Goal: Information Seeking & Learning: Learn about a topic

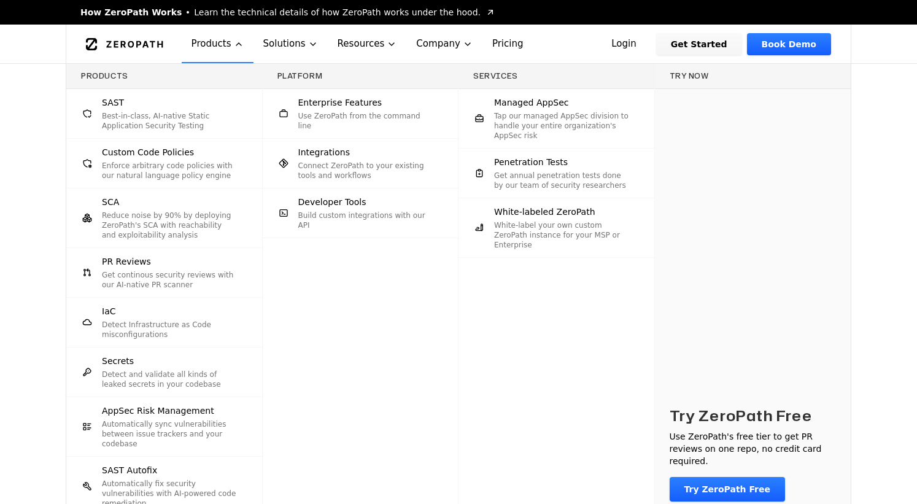
click at [196, 130] on p "Best-in-class, AI-native Static Application Security Testing" at bounding box center [170, 121] width 136 height 20
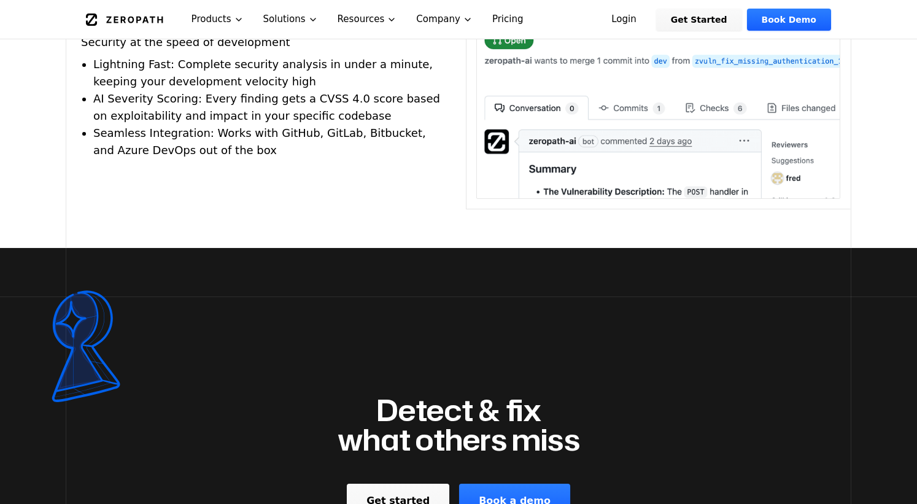
scroll to position [2828, 0]
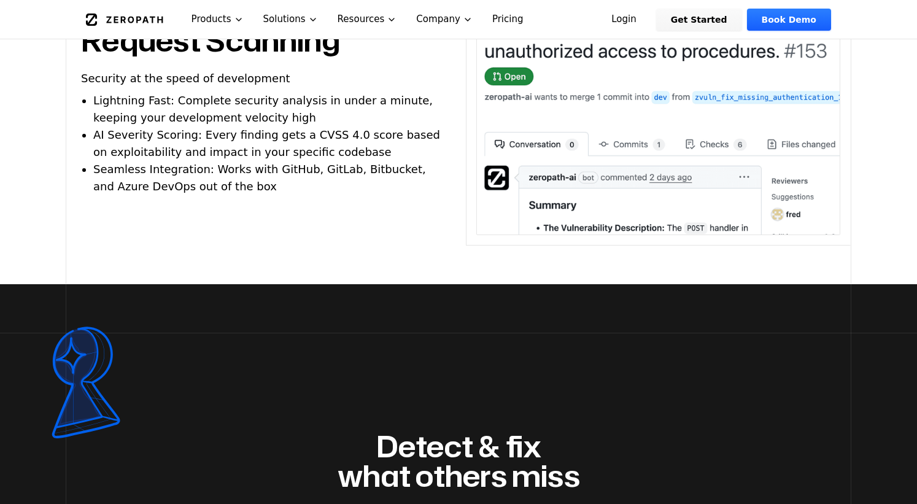
click at [622, 133] on img at bounding box center [658, 110] width 364 height 250
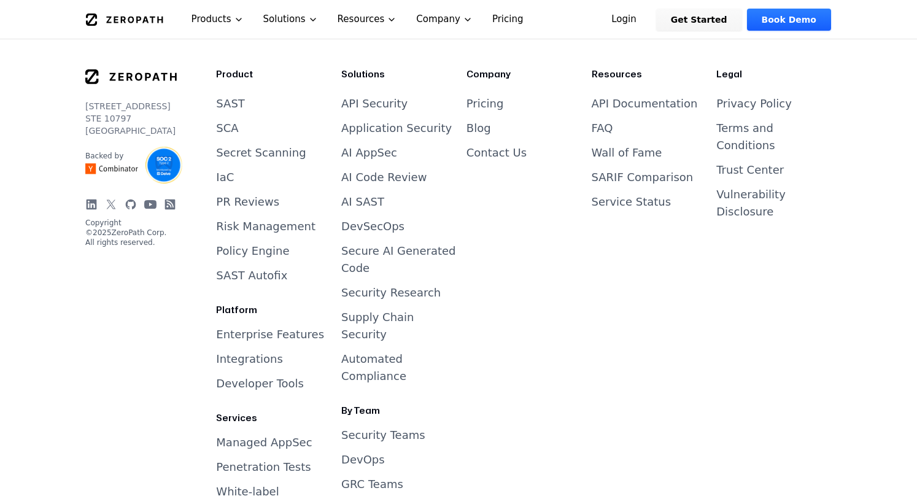
scroll to position [3480, 0]
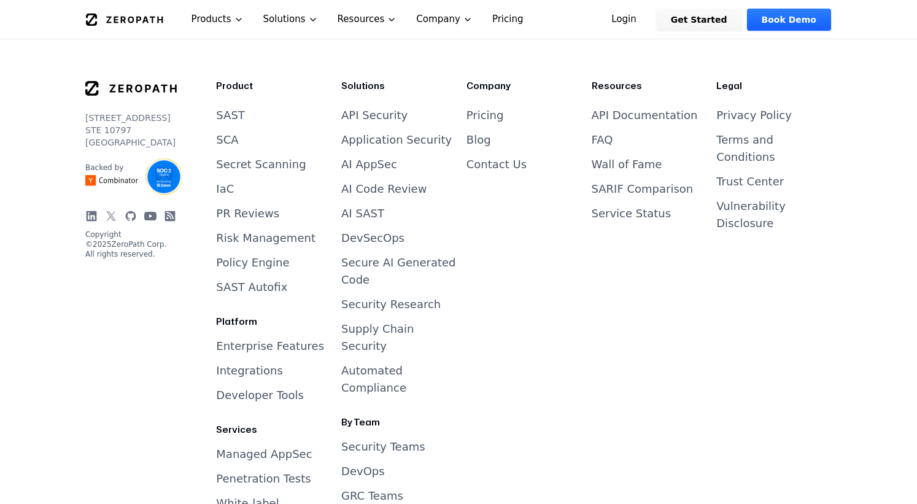
click at [631, 109] on link "API Documentation" at bounding box center [645, 115] width 106 height 13
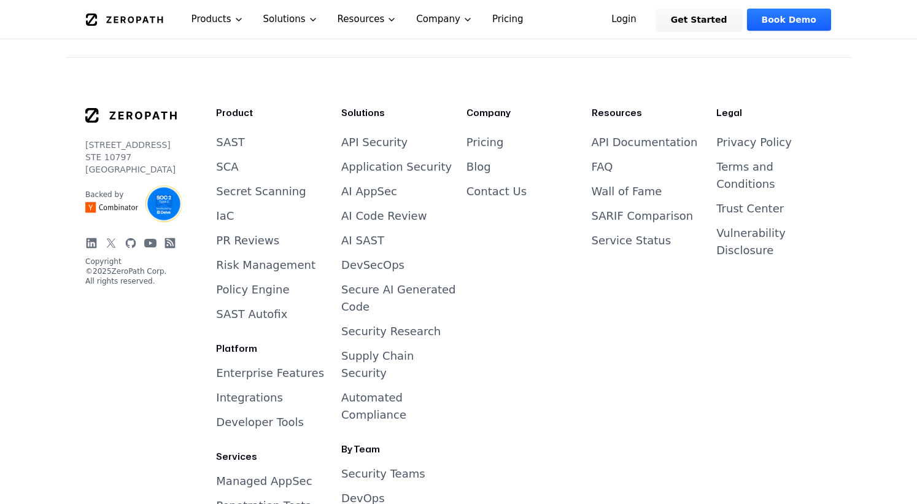
scroll to position [3437, 0]
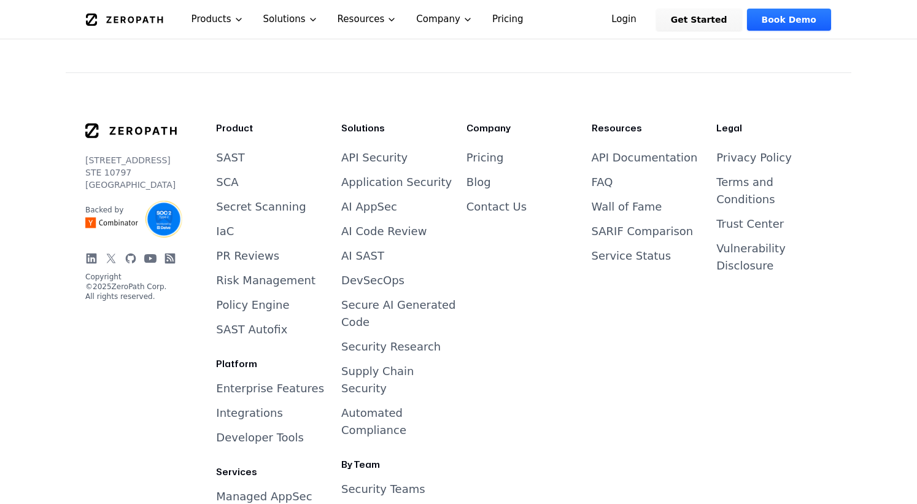
click at [372, 249] on link "AI SAST" at bounding box center [362, 255] width 43 height 13
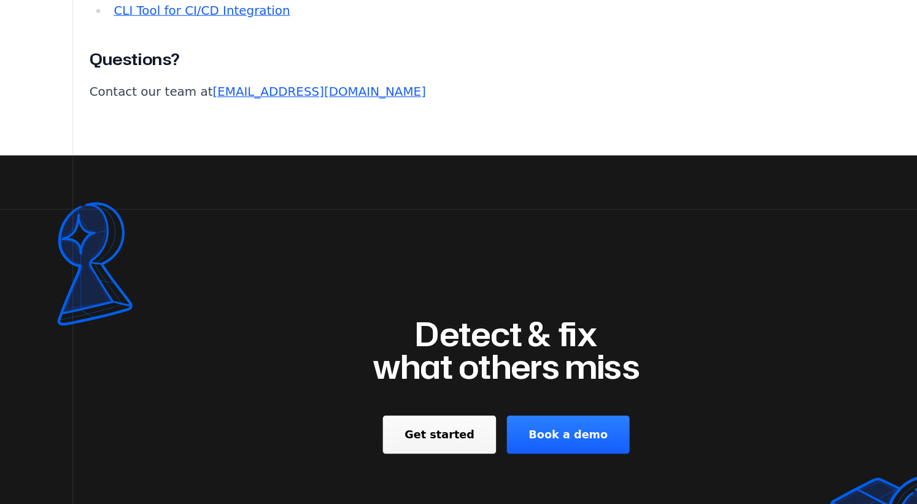
scroll to position [6273, 0]
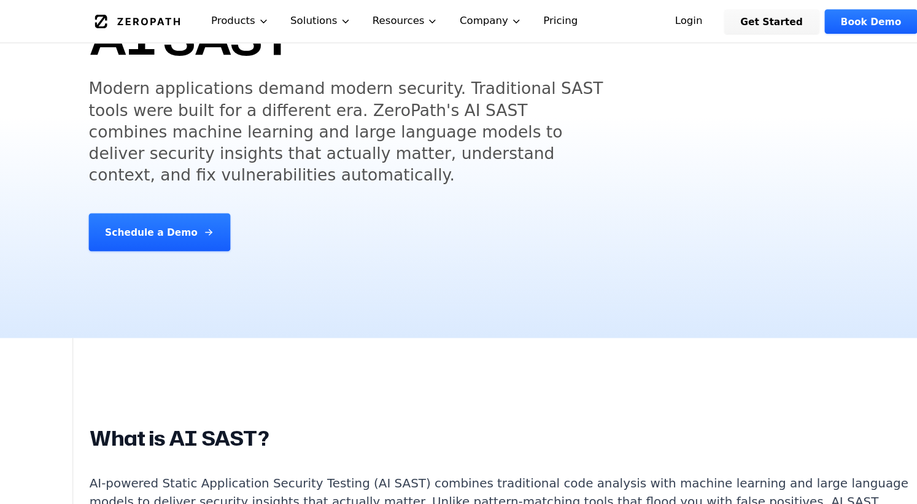
scroll to position [0, 0]
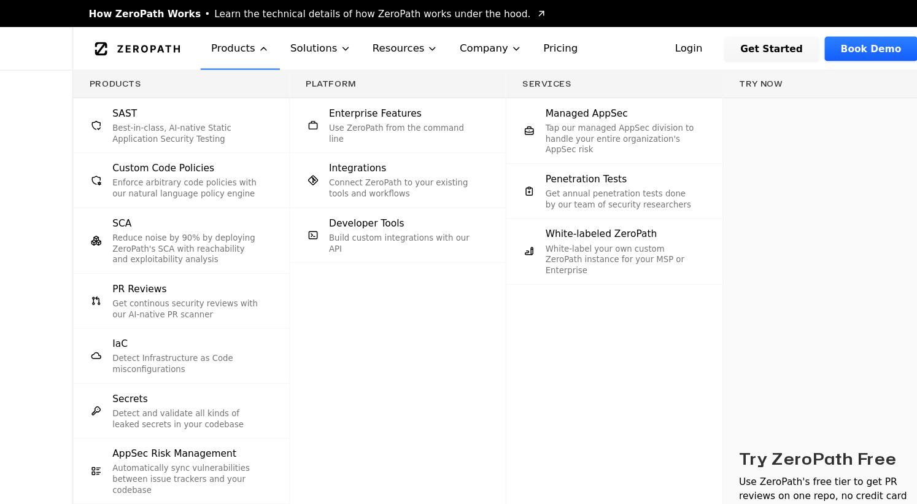
click at [172, 148] on span "Custom Code Policies" at bounding box center [148, 152] width 92 height 12
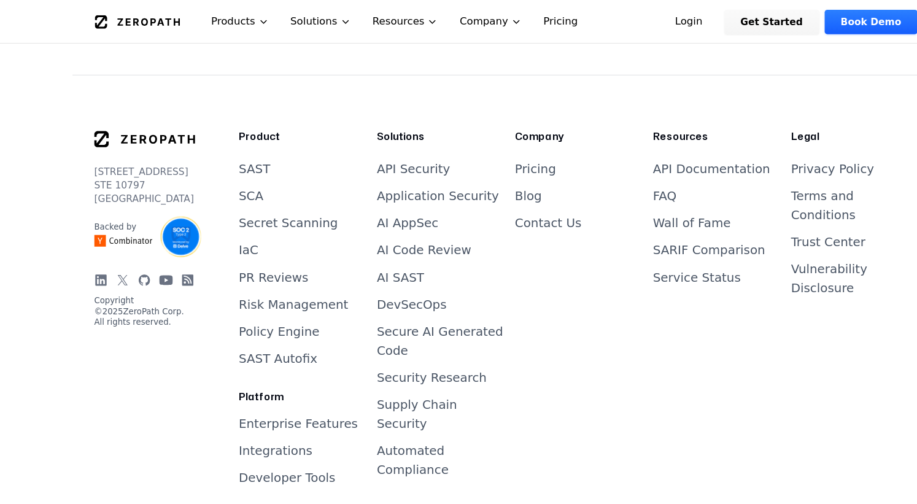
scroll to position [2719, 0]
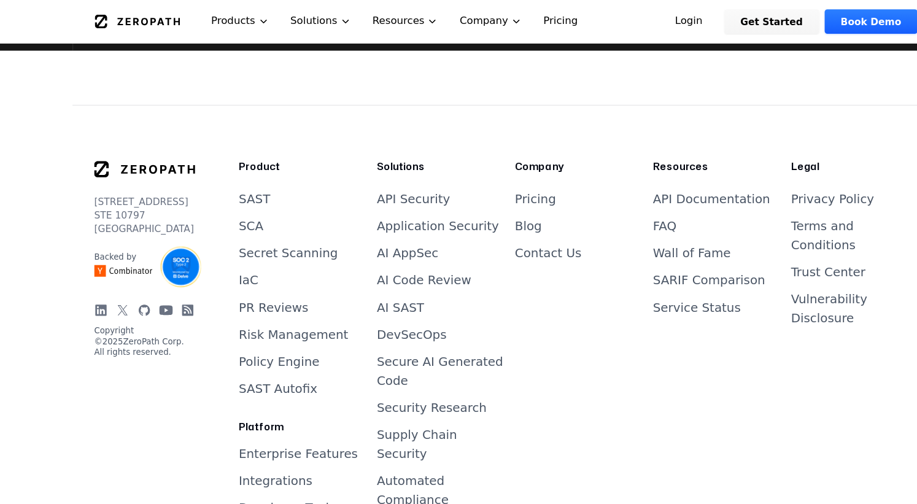
click at [350, 247] on link "AI Code Review" at bounding box center [383, 253] width 85 height 13
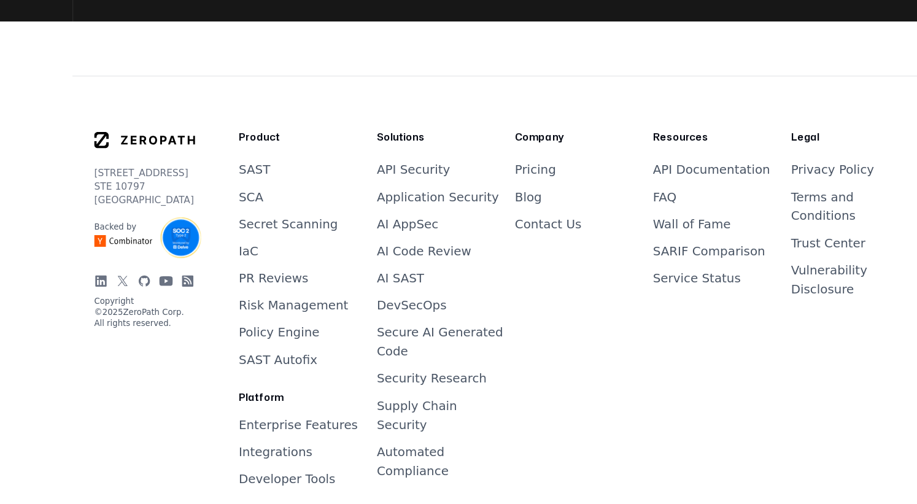
scroll to position [2512, 0]
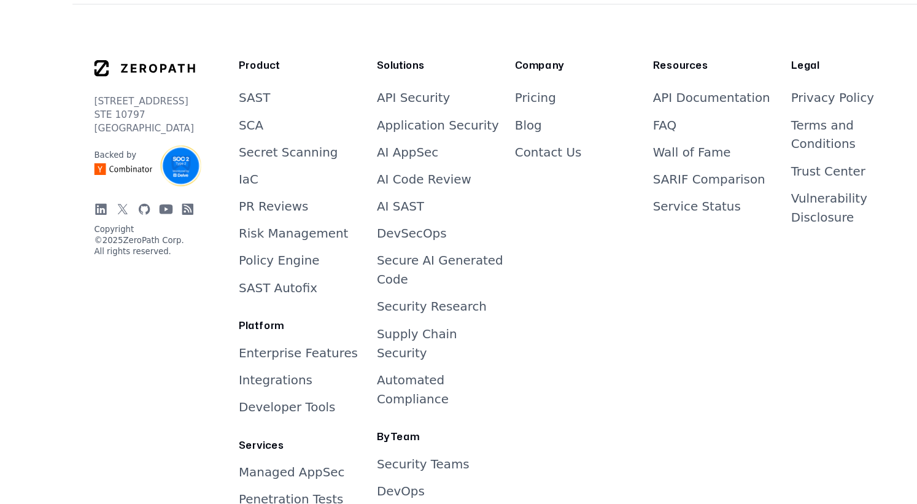
click at [377, 191] on link "AI AppSec" at bounding box center [369, 185] width 56 height 13
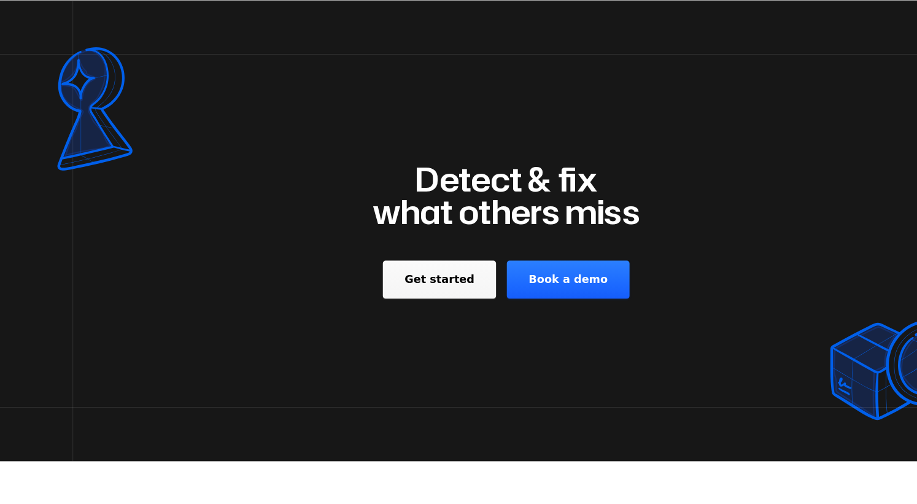
scroll to position [7777, 0]
